Goal: Transaction & Acquisition: Purchase product/service

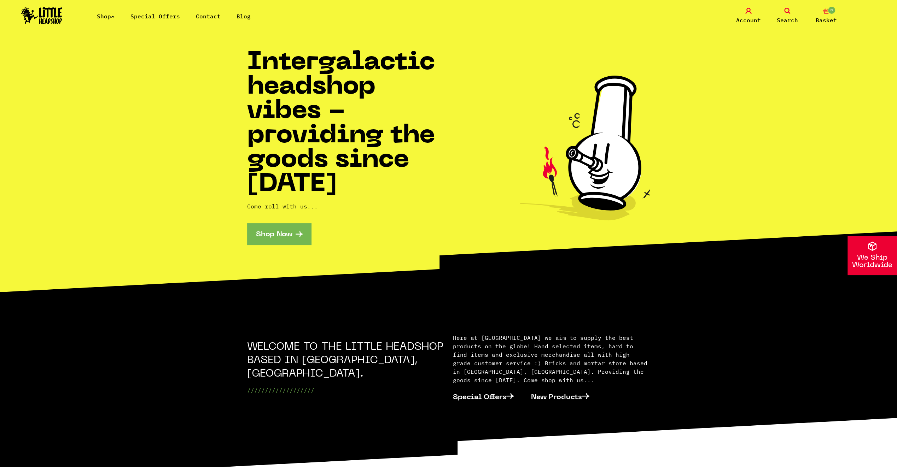
click at [119, 18] on ul "Shop Special Offers Contact Blog" at bounding box center [182, 16] width 170 height 8
click at [115, 16] on icon at bounding box center [113, 16] width 4 height 3
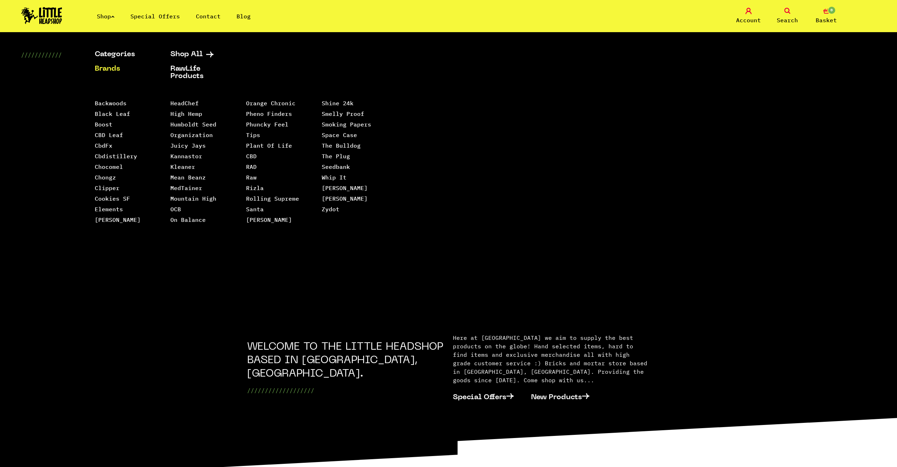
click at [815, 61] on div "Categories Shop All Brands RawLife Products Special Offers Contact Backwoods Bl…" at bounding box center [448, 173] width 897 height 245
click at [789, 8] on icon at bounding box center [787, 11] width 6 height 6
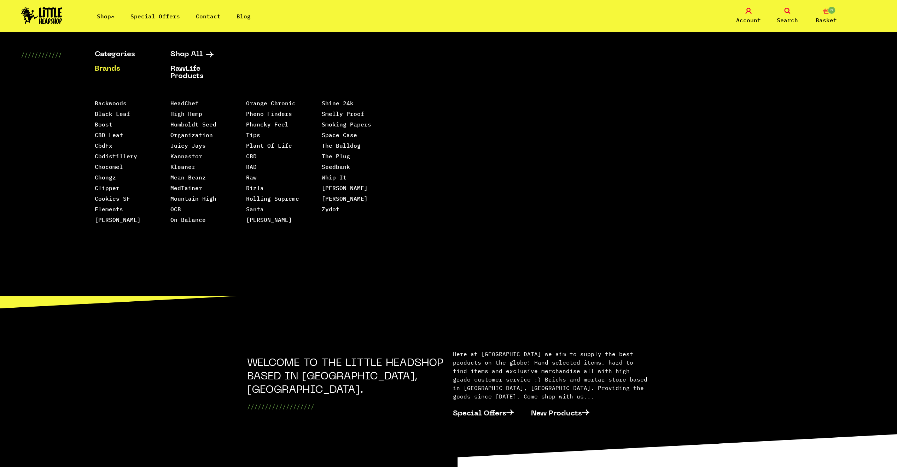
click at [807, 130] on div "Categories Shop All Brands RawLife Products Special Offers Contact Backwoods Bl…" at bounding box center [448, 173] width 897 height 245
click at [790, 11] on icon at bounding box center [787, 11] width 6 height 6
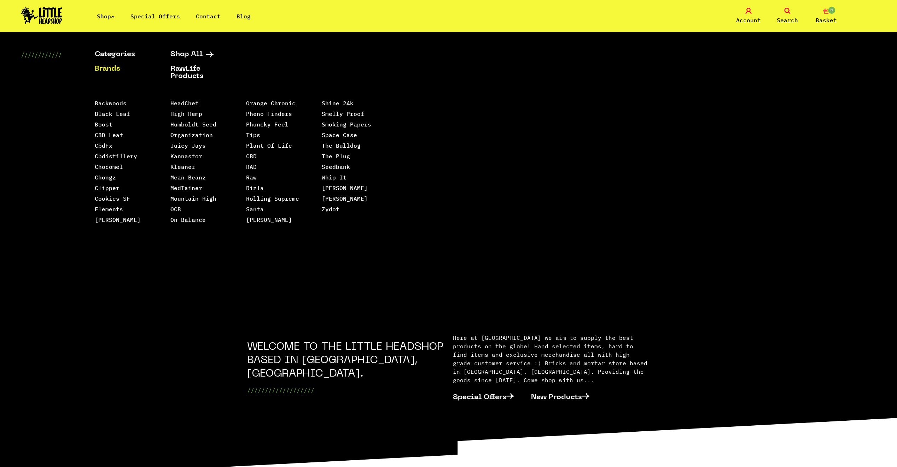
click at [112, 17] on link "Shop" at bounding box center [106, 16] width 18 height 7
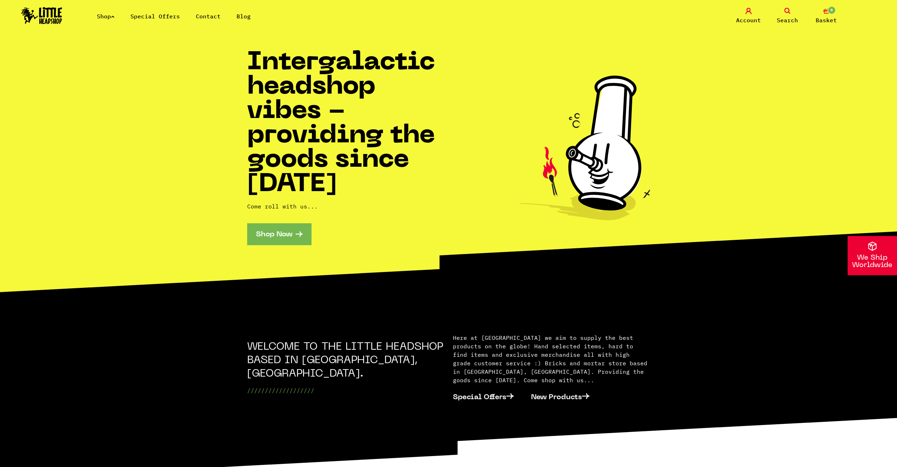
click at [777, 8] on link "Search" at bounding box center [787, 16] width 35 height 17
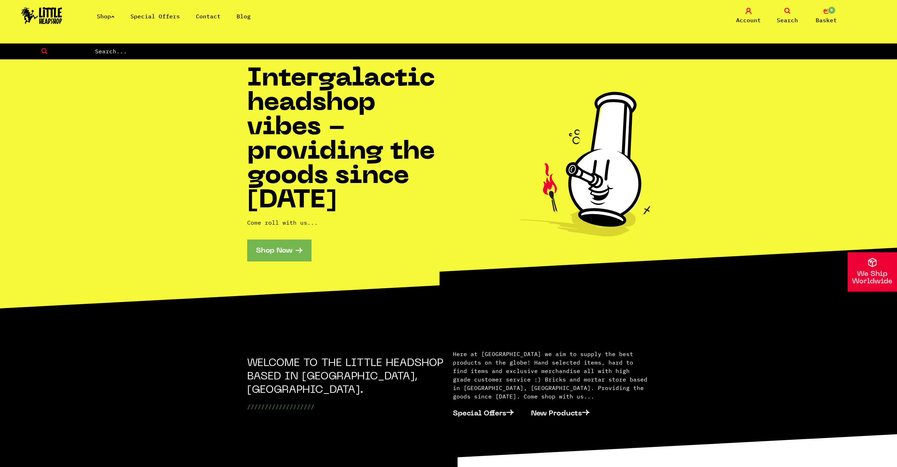
click at [99, 50] on input "text" at bounding box center [495, 51] width 803 height 9
type input "cigar"
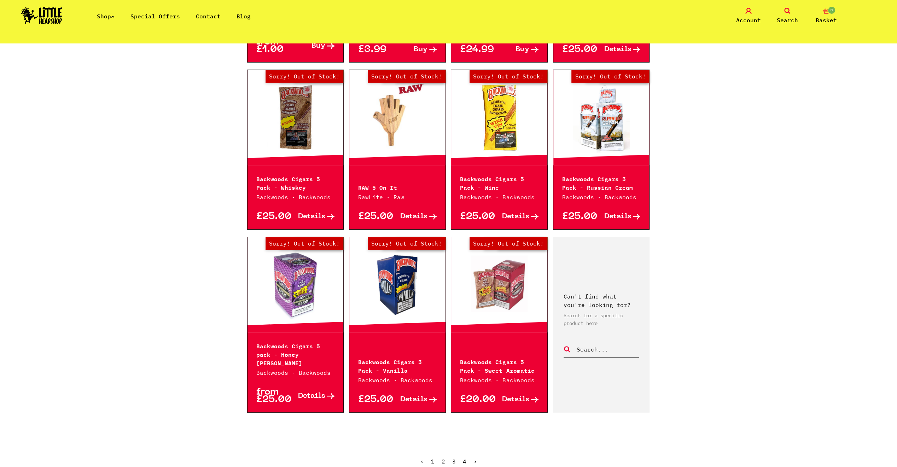
scroll to position [558, 0]
